Goal: Find specific page/section: Find specific page/section

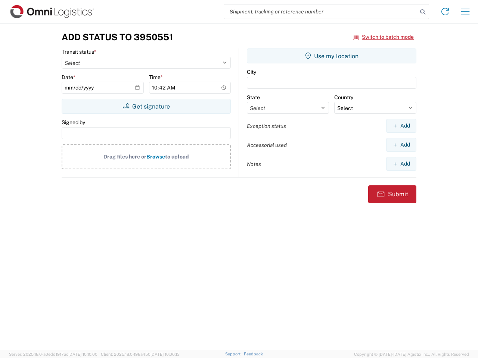
click at [321, 12] on input "search" at bounding box center [320, 11] width 193 height 14
click at [423, 12] on icon at bounding box center [422, 12] width 10 height 10
click at [445, 12] on icon at bounding box center [445, 12] width 12 height 12
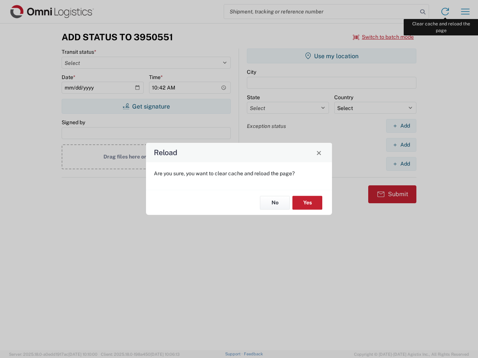
click at [465, 12] on div "Reload Are you sure, you want to clear cache and reload the page? No Yes" at bounding box center [239, 179] width 478 height 358
click at [383, 37] on div "Reload Are you sure, you want to clear cache and reload the page? No Yes" at bounding box center [239, 179] width 478 height 358
click at [146, 106] on div "Reload Are you sure, you want to clear cache and reload the page? No Yes" at bounding box center [239, 179] width 478 height 358
click at [332, 56] on div "Reload Are you sure, you want to clear cache and reload the page? No Yes" at bounding box center [239, 179] width 478 height 358
click at [401, 126] on div "Reload Are you sure, you want to clear cache and reload the page? No Yes" at bounding box center [239, 179] width 478 height 358
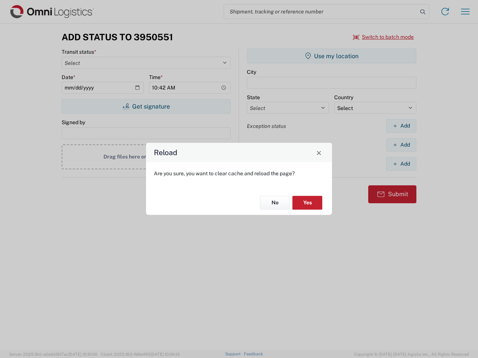
click at [401, 145] on div "Reload Are you sure, you want to clear cache and reload the page? No Yes" at bounding box center [239, 179] width 478 height 358
click at [401, 164] on div "Reload Are you sure, you want to clear cache and reload the page? No Yes" at bounding box center [239, 179] width 478 height 358
